Goal: Task Accomplishment & Management: Use online tool/utility

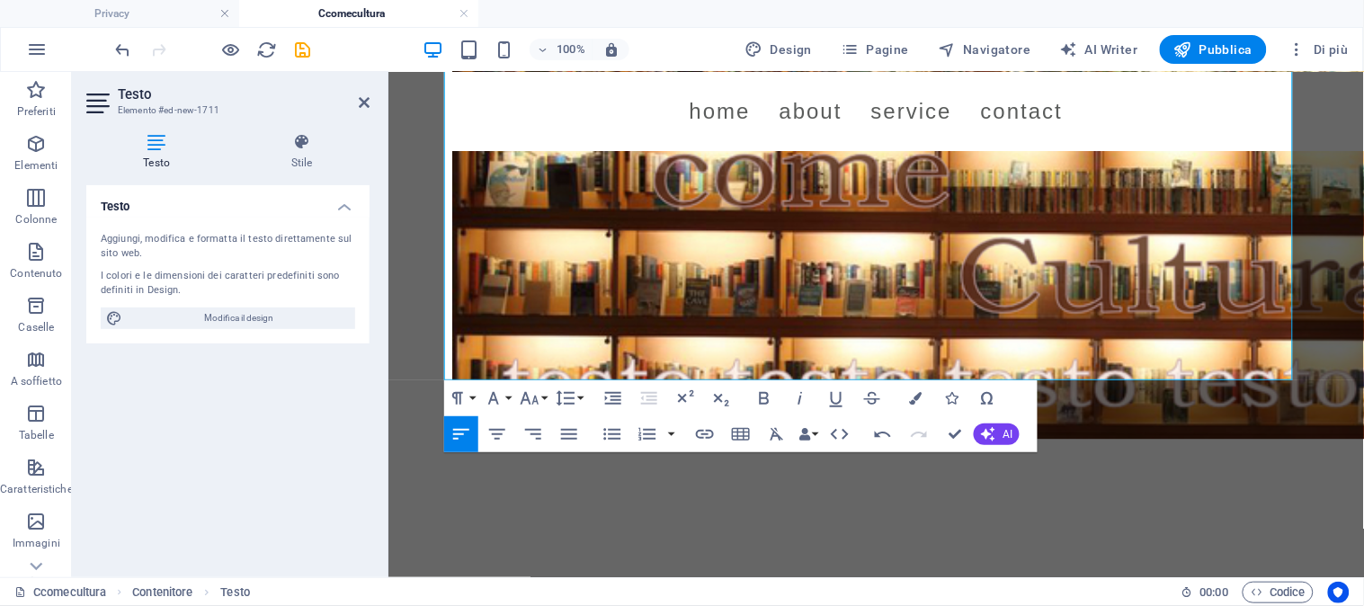
scroll to position [12135, 0]
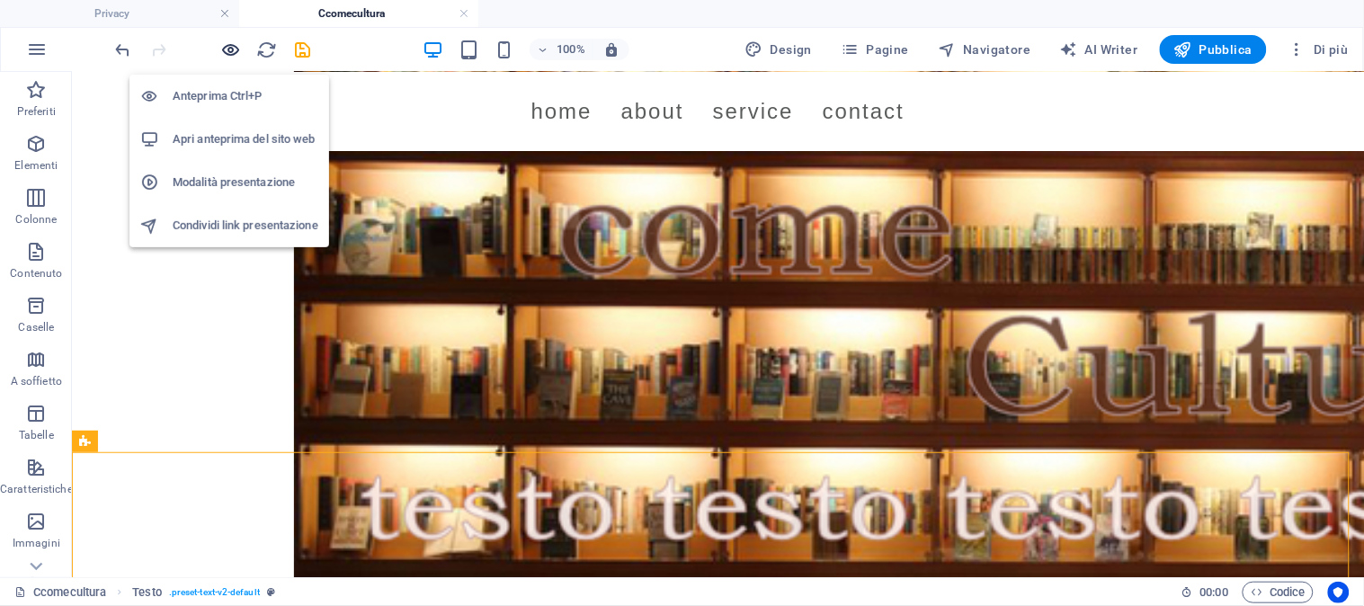
click at [228, 45] on icon "button" at bounding box center [231, 50] width 21 height 21
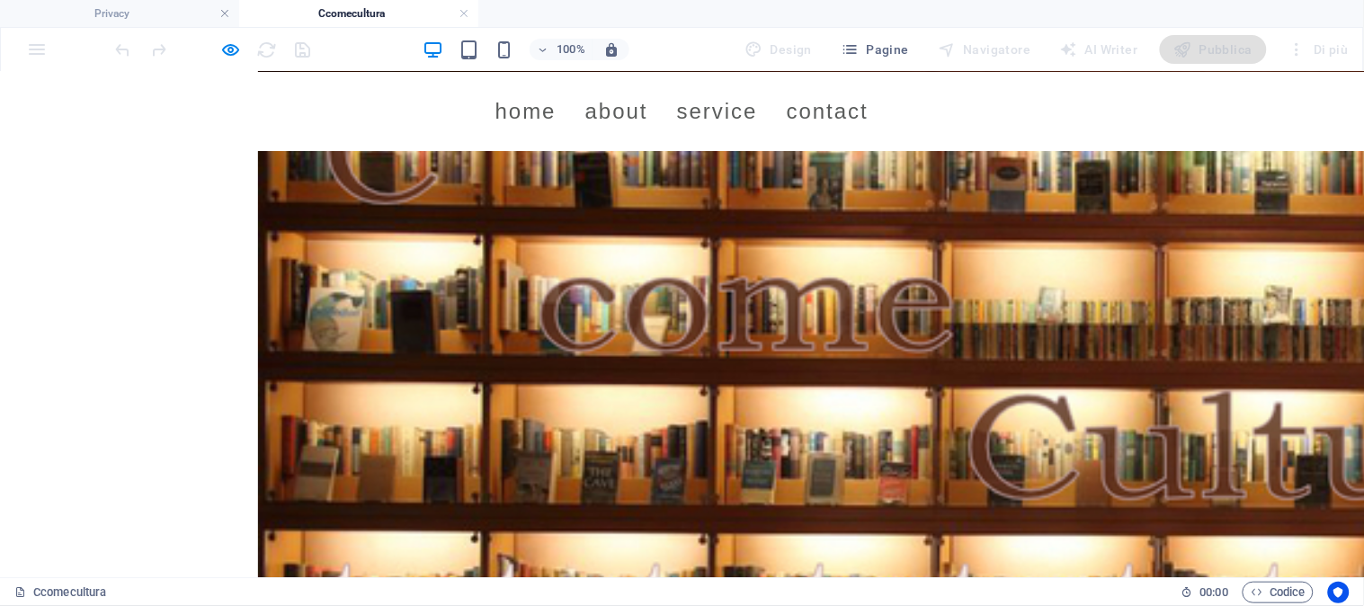
scroll to position [999, 0]
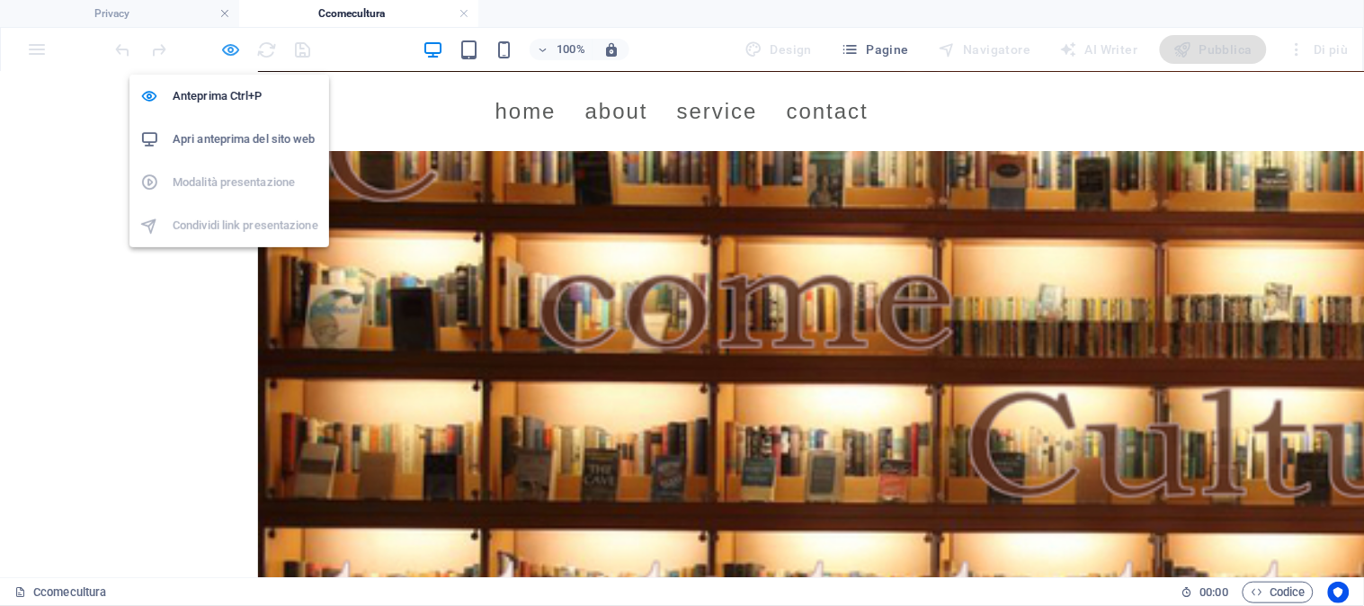
click at [232, 48] on icon "button" at bounding box center [231, 50] width 21 height 21
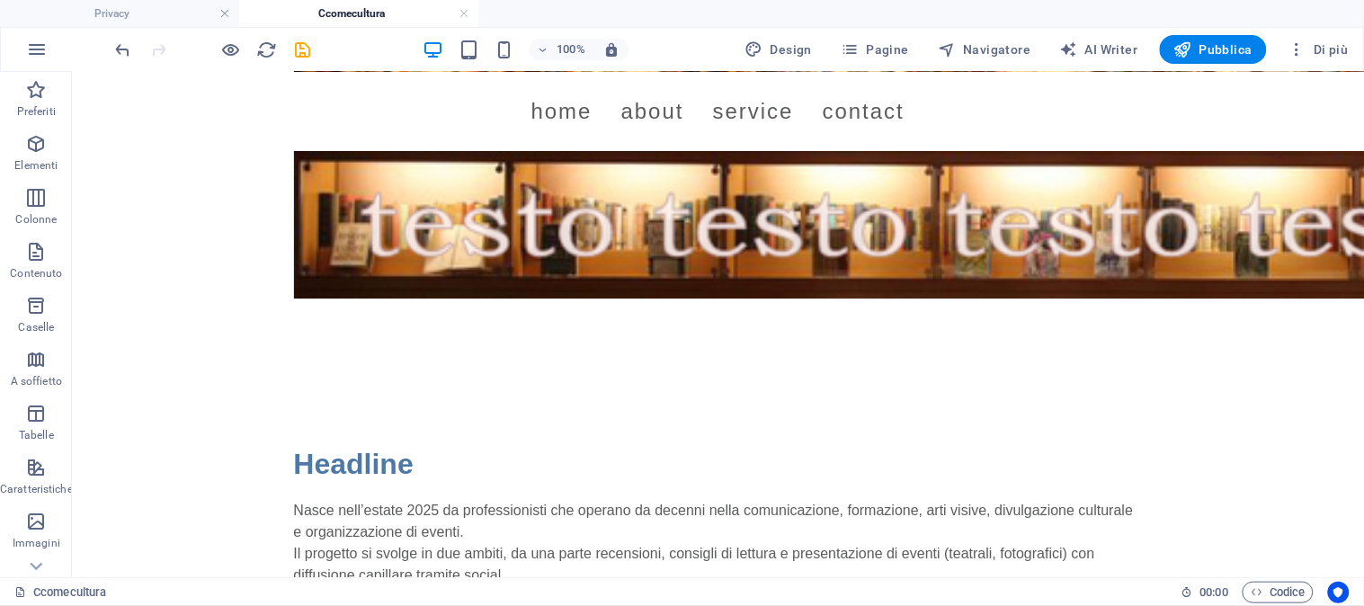
scroll to position [1346, 0]
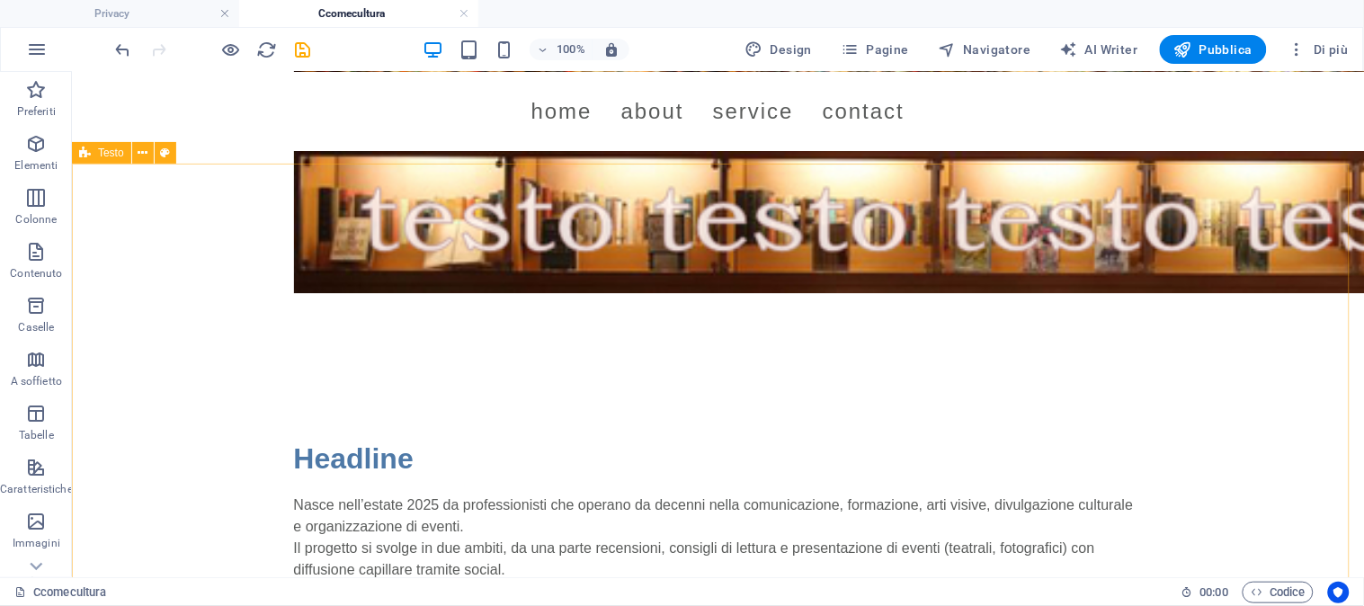
click at [173, 164] on div "Testo" at bounding box center [130, 153] width 116 height 22
click at [84, 157] on icon at bounding box center [85, 153] width 12 height 22
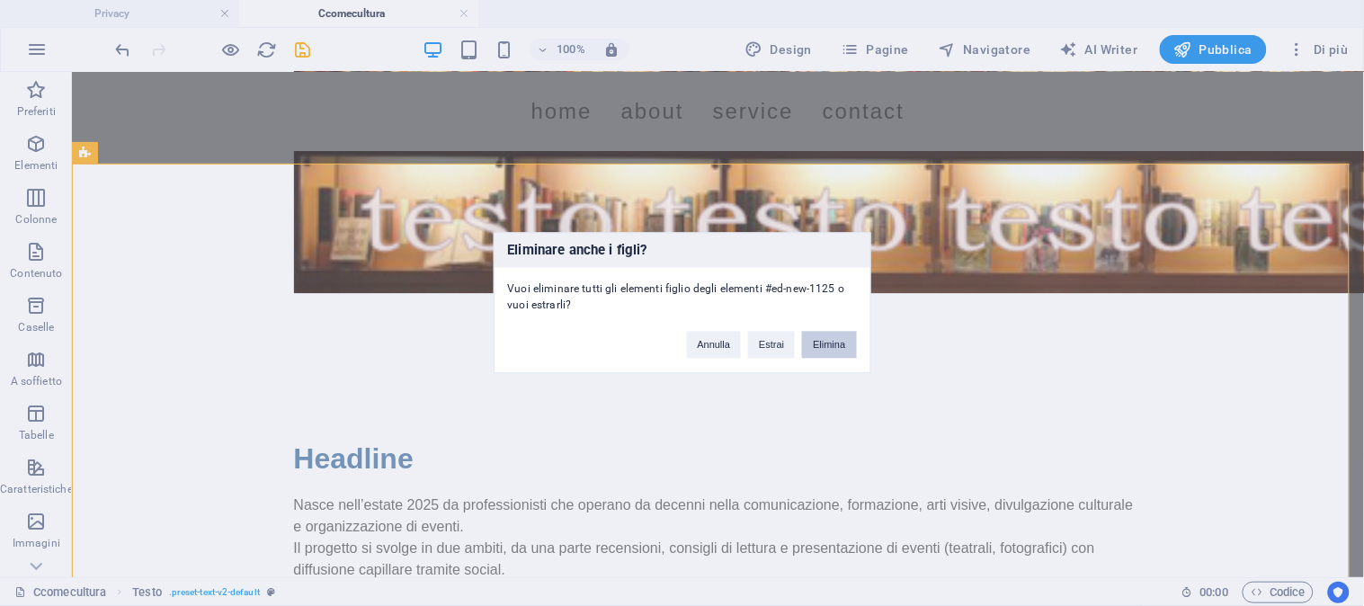
click at [824, 343] on button "Elimina" at bounding box center [829, 345] width 54 height 27
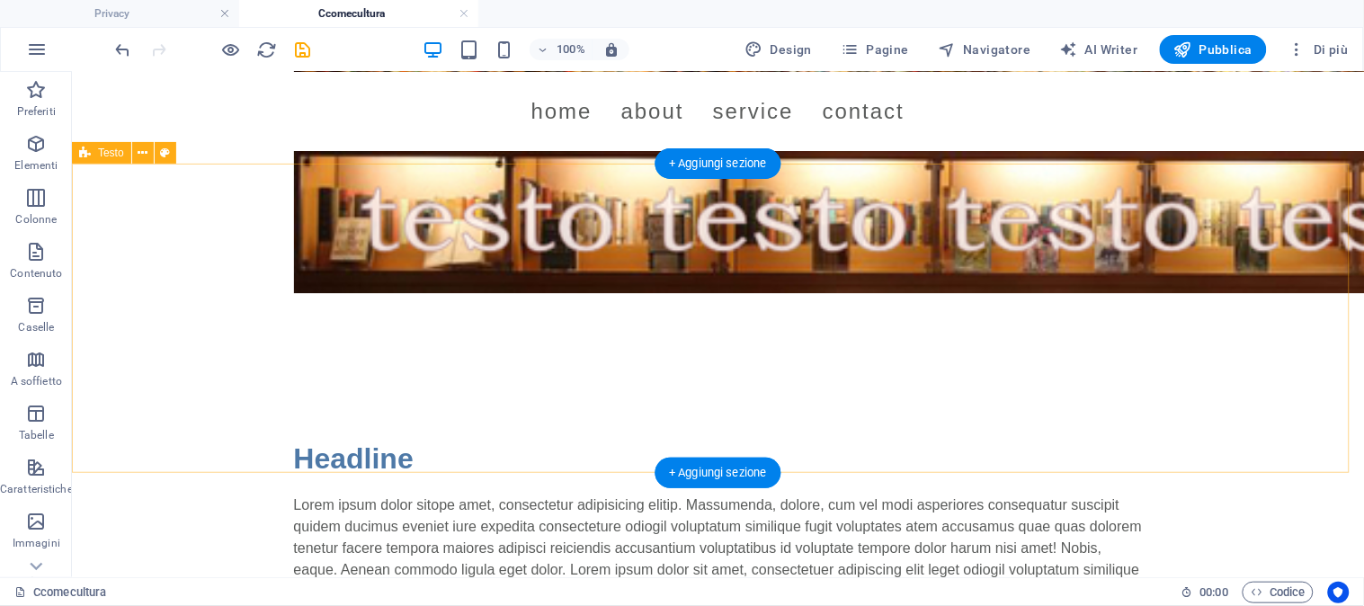
click at [312, 364] on div "Headline Lorem ipsum dolor sitope amet, consectetur adipisicing elitip. Massume…" at bounding box center [717, 518] width 1292 height 309
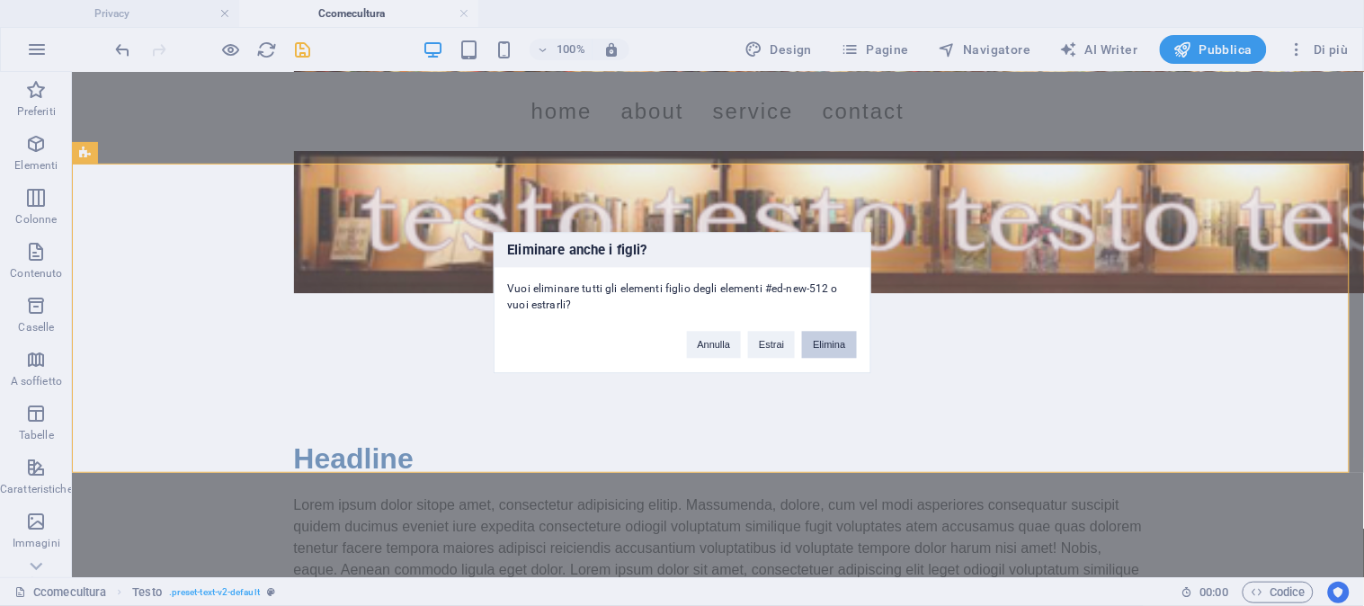
click at [821, 344] on button "Elimina" at bounding box center [829, 345] width 54 height 27
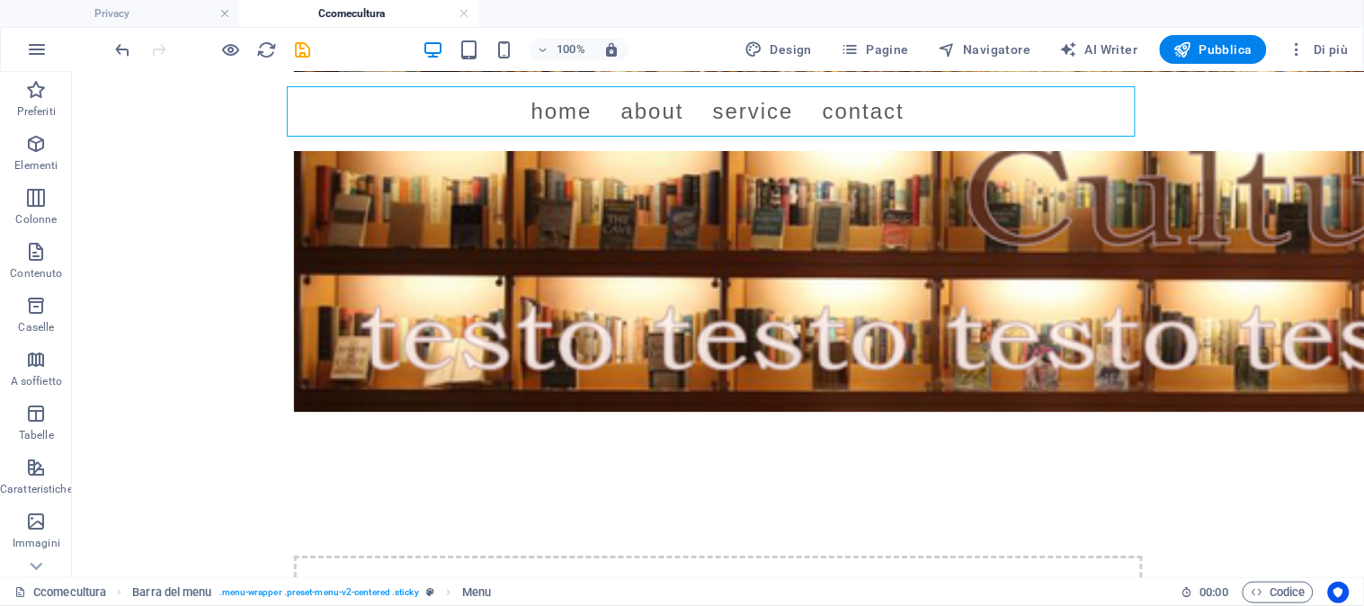
scroll to position [786, 0]
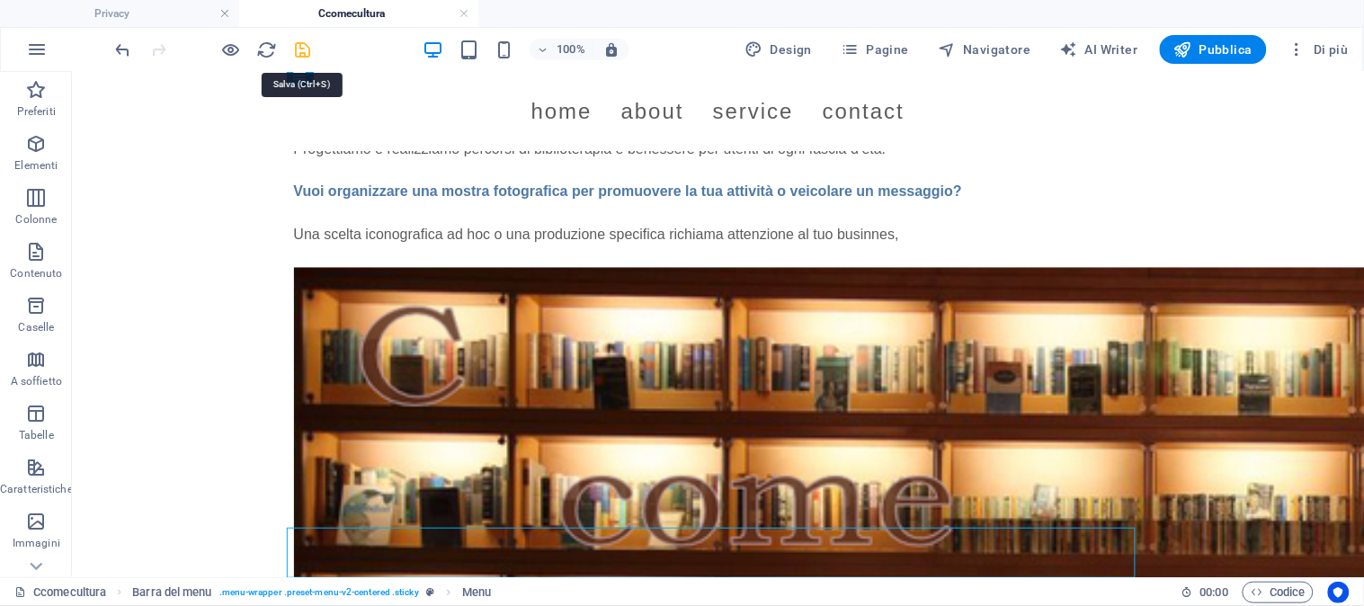
click at [300, 50] on icon "save" at bounding box center [303, 50] width 21 height 21
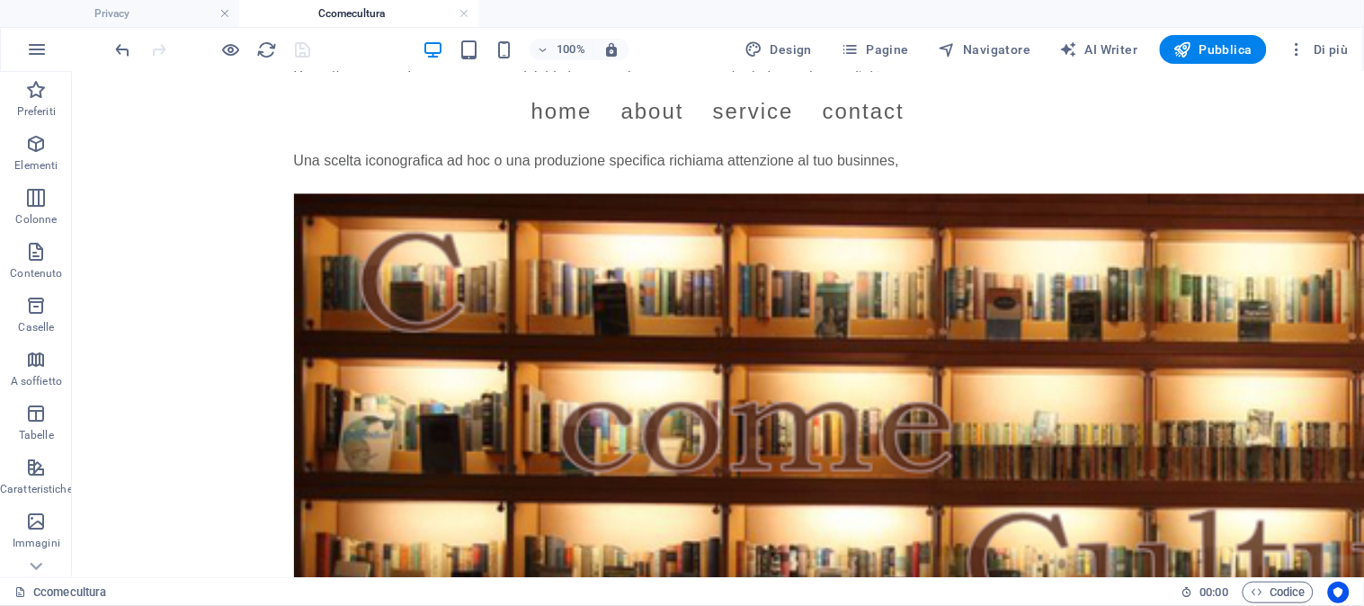
scroll to position [878, 0]
